Goal: Transaction & Acquisition: Obtain resource

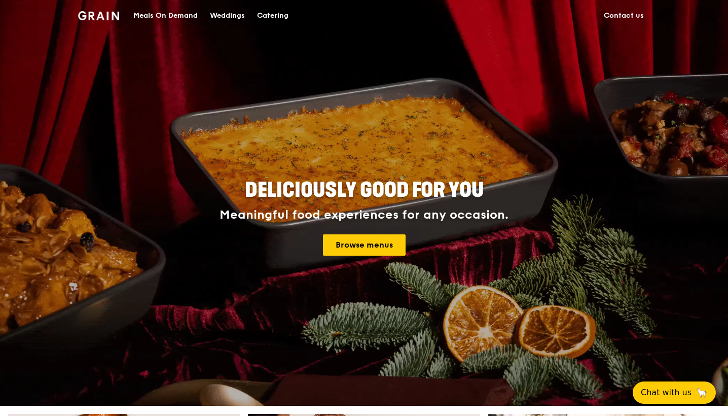
click at [276, 17] on div "Catering" at bounding box center [272, 16] width 31 height 30
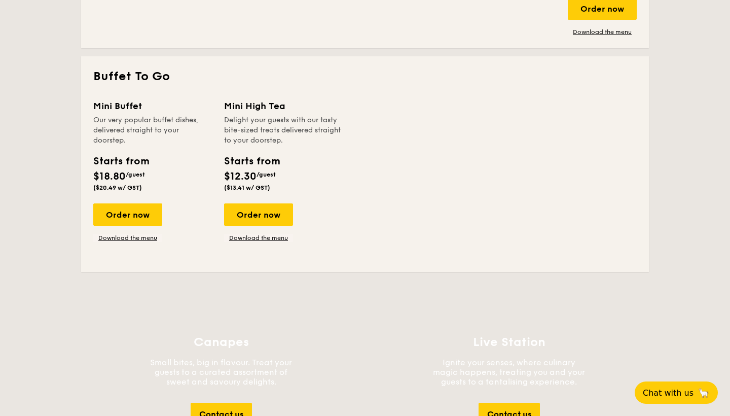
scroll to position [998, 0]
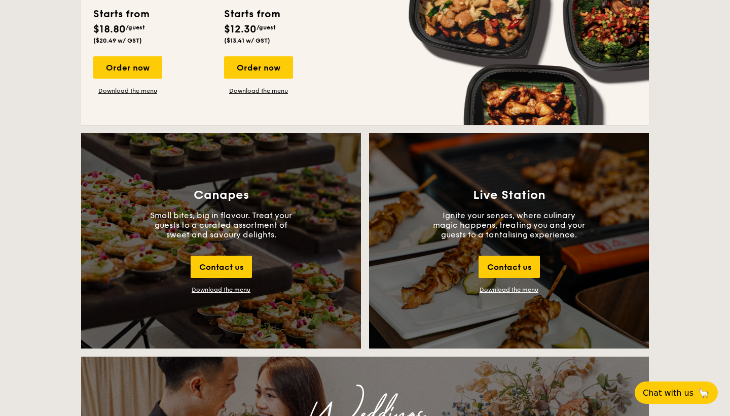
click at [222, 288] on div "Download the menu" at bounding box center [221, 289] width 59 height 7
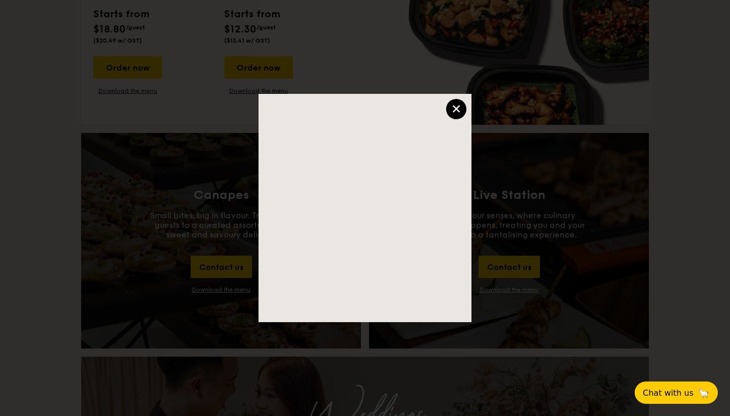
click at [456, 110] on div "×" at bounding box center [456, 109] width 20 height 20
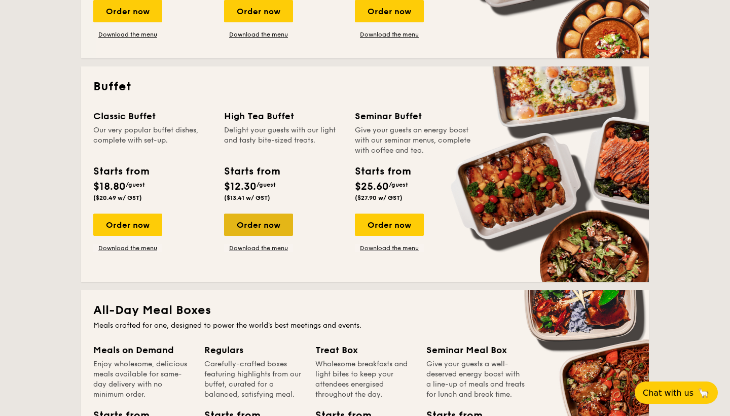
scroll to position [266, 0]
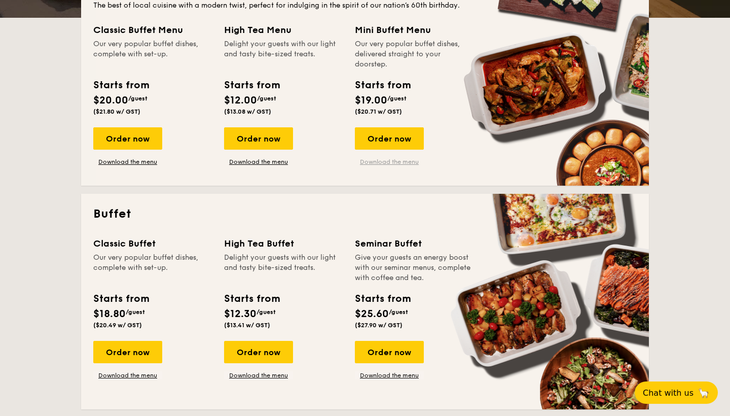
click at [391, 159] on link "Download the menu" at bounding box center [389, 162] width 69 height 8
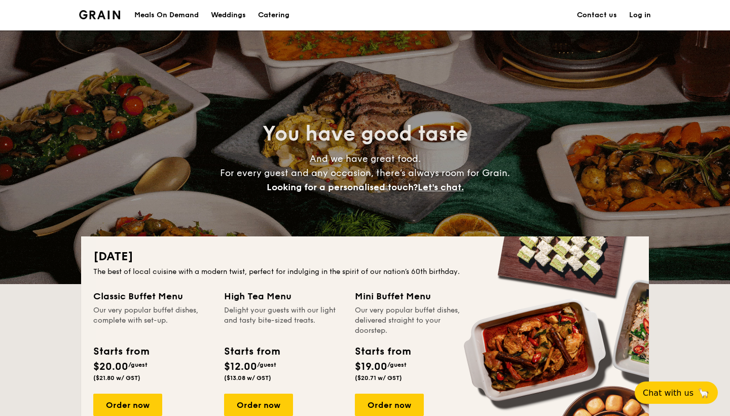
scroll to position [302, 0]
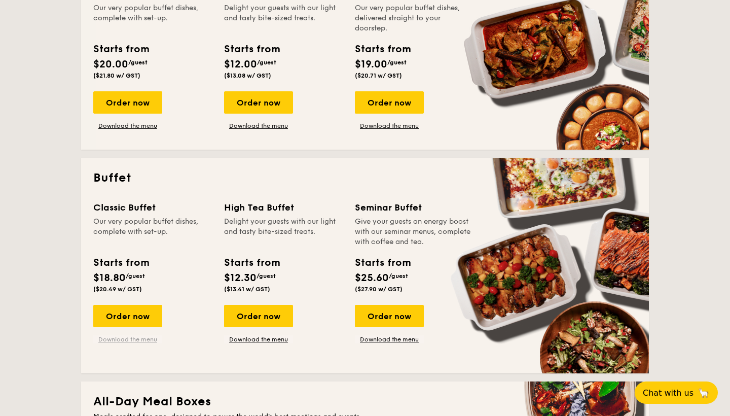
click at [121, 342] on link "Download the menu" at bounding box center [127, 339] width 69 height 8
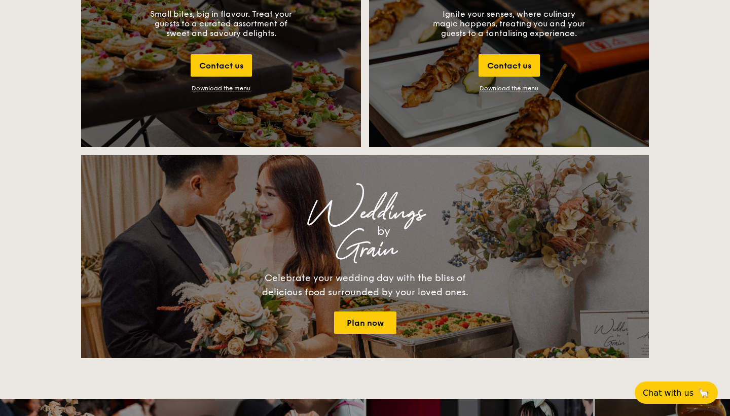
scroll to position [1029, 0]
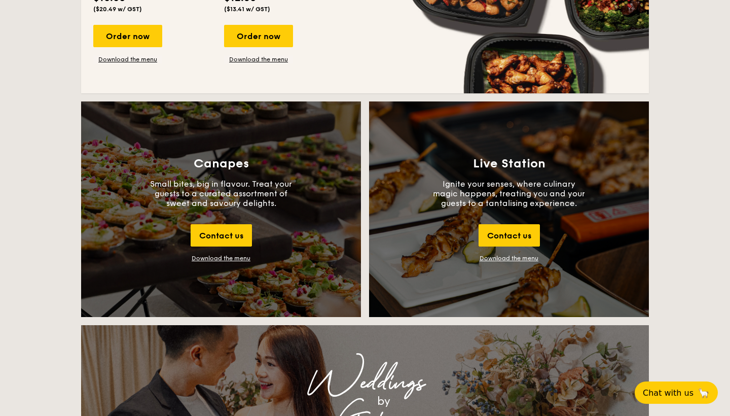
drag, startPoint x: 506, startPoint y: 255, endPoint x: 507, endPoint y: 266, distance: 11.3
click at [507, 266] on div "Live Station Ignite your senses, where culinary magic happens, treating you and…" at bounding box center [509, 208] width 280 height 215
click at [507, 258] on link "Download the menu" at bounding box center [509, 258] width 59 height 7
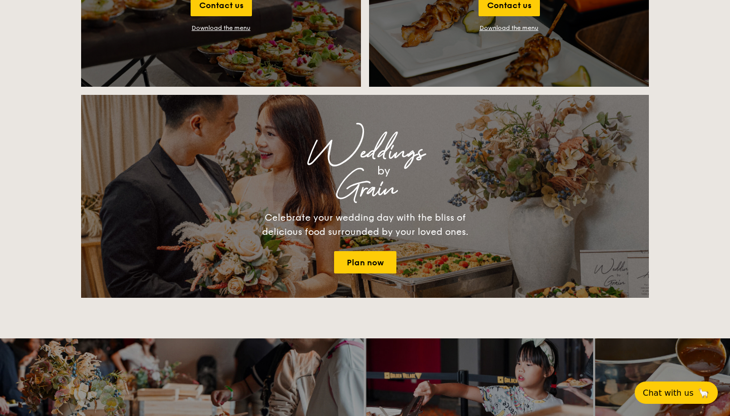
scroll to position [1085, 0]
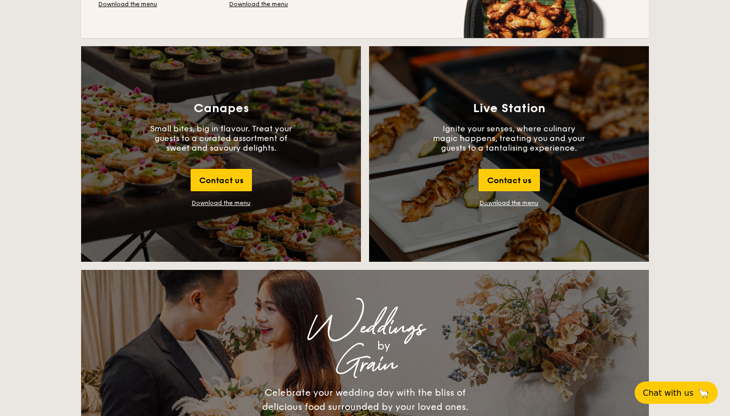
click at [230, 202] on div "Download the menu" at bounding box center [221, 202] width 59 height 7
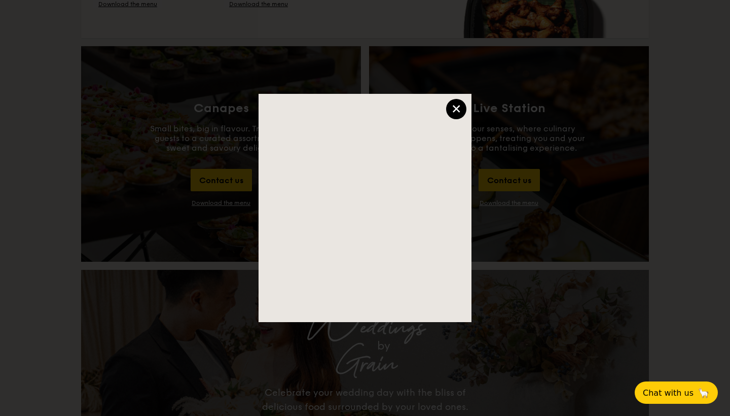
click at [459, 114] on div "×" at bounding box center [456, 109] width 20 height 20
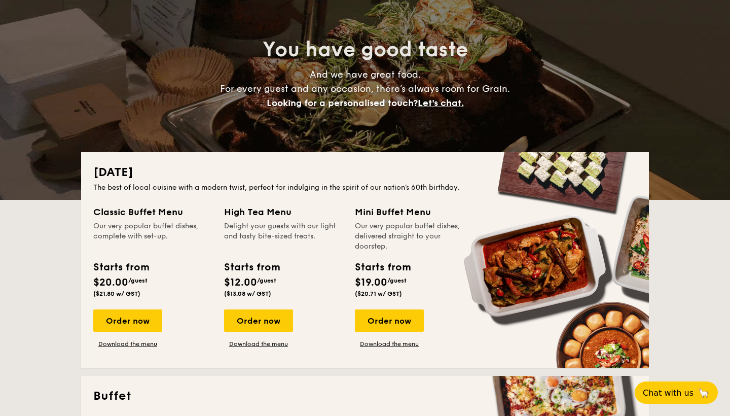
scroll to position [158, 0]
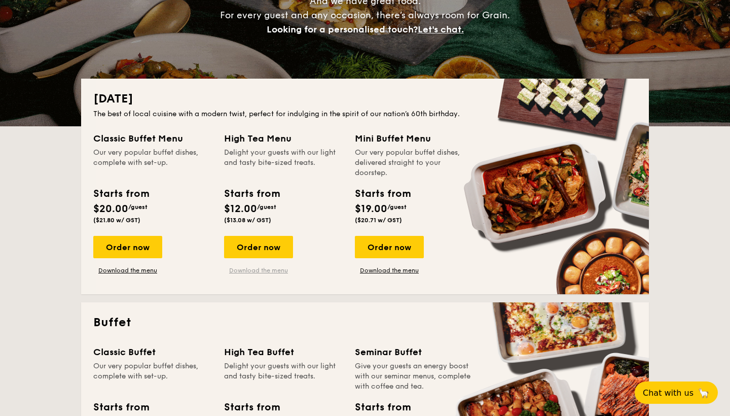
click at [267, 269] on link "Download the menu" at bounding box center [258, 270] width 69 height 8
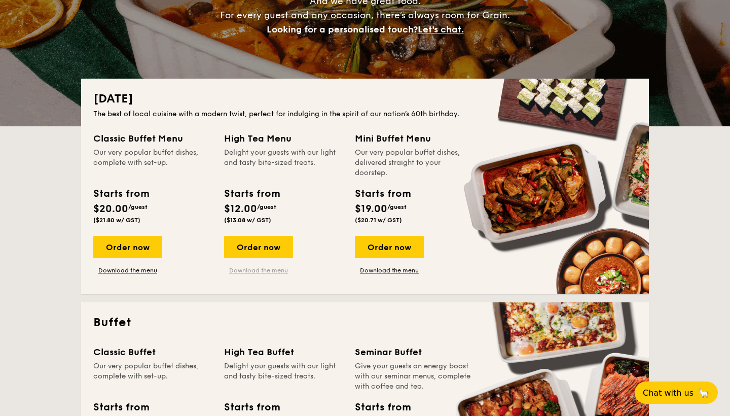
click at [271, 268] on link "Download the menu" at bounding box center [258, 270] width 69 height 8
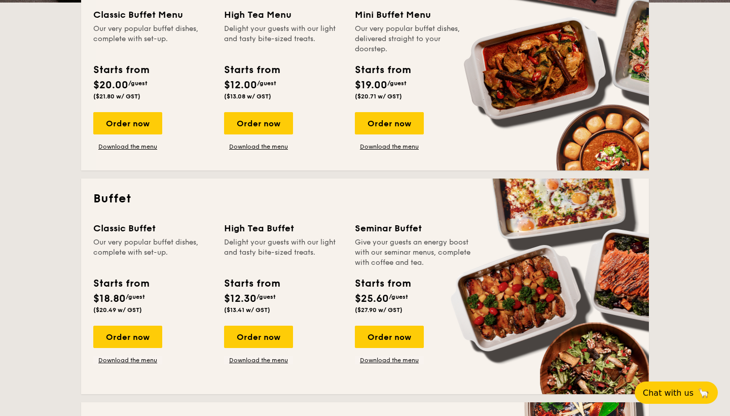
scroll to position [281, 0]
click at [129, 146] on link "Download the menu" at bounding box center [127, 146] width 69 height 8
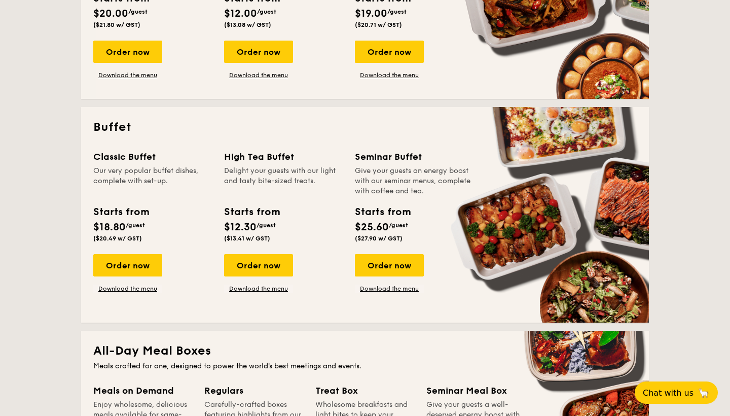
scroll to position [352, 0]
